Goal: Task Accomplishment & Management: Use online tool/utility

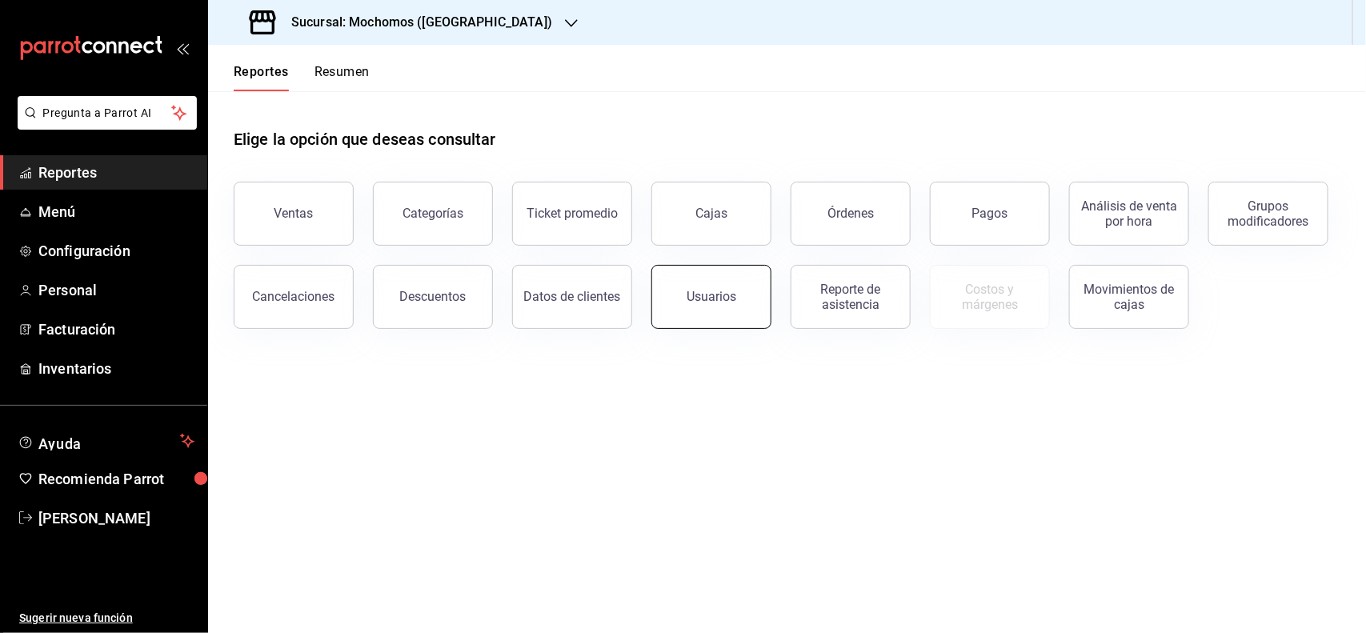
click at [712, 289] on button "Usuarios" at bounding box center [712, 297] width 120 height 64
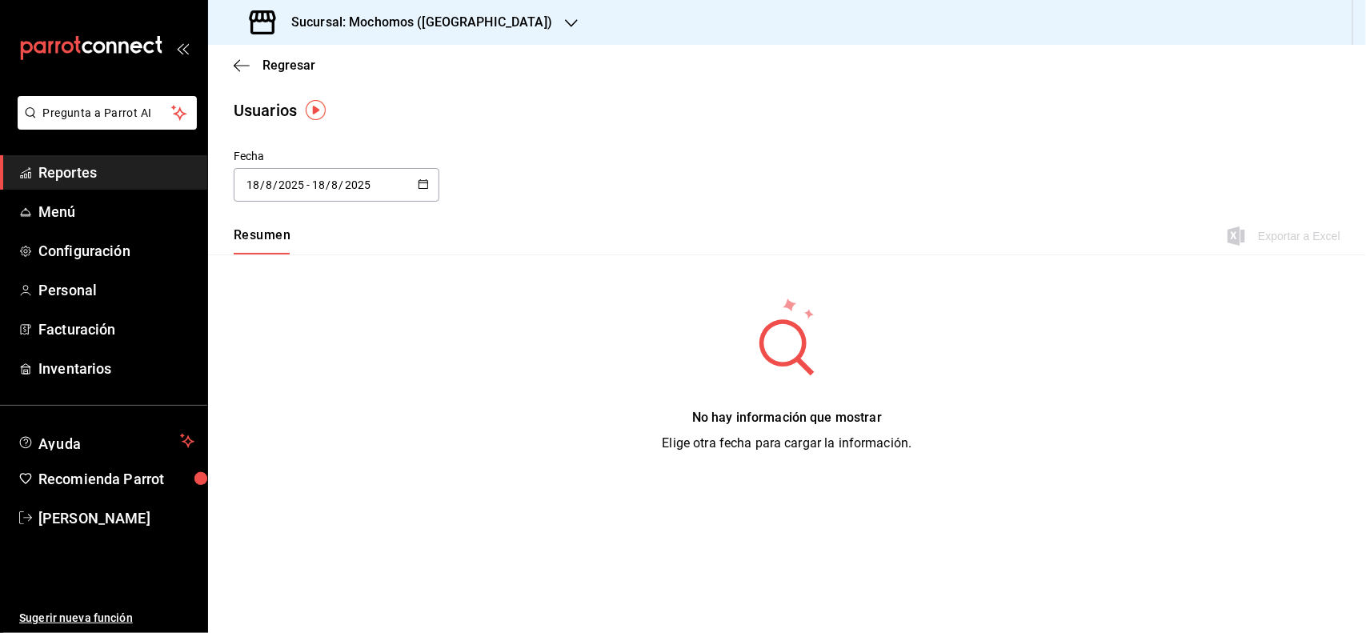
click at [426, 185] on icon "button" at bounding box center [423, 183] width 11 height 11
click at [300, 330] on li "Mes actual" at bounding box center [309, 344] width 151 height 36
type input "[DATE]"
type input "1"
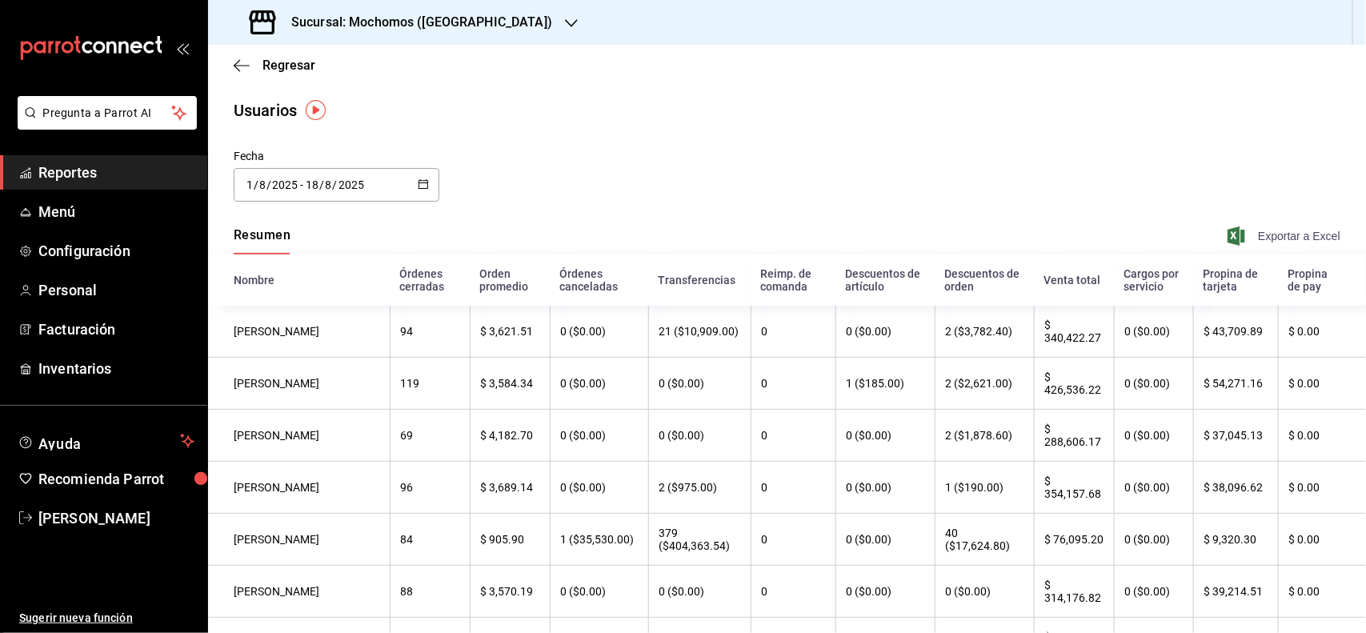
click at [1269, 227] on span "Exportar a Excel" at bounding box center [1286, 236] width 110 height 19
